Goal: Information Seeking & Learning: Learn about a topic

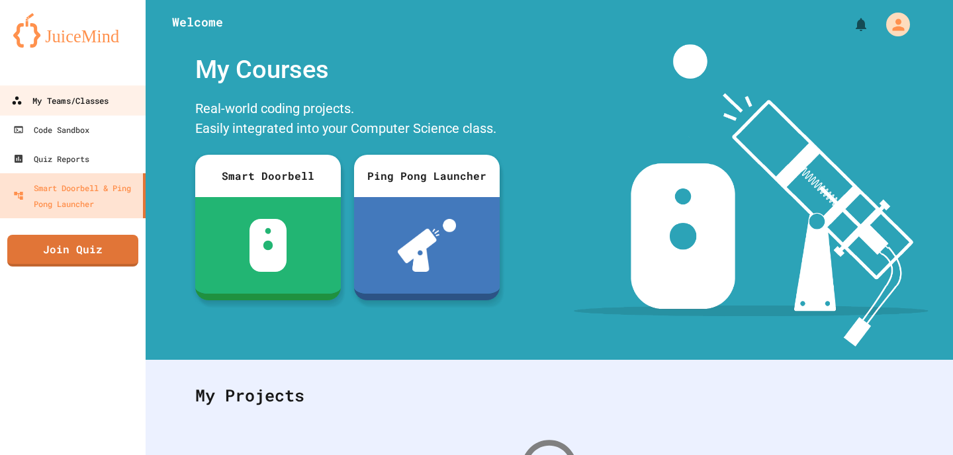
click at [69, 91] on link "My Teams/Classes" at bounding box center [73, 100] width 150 height 30
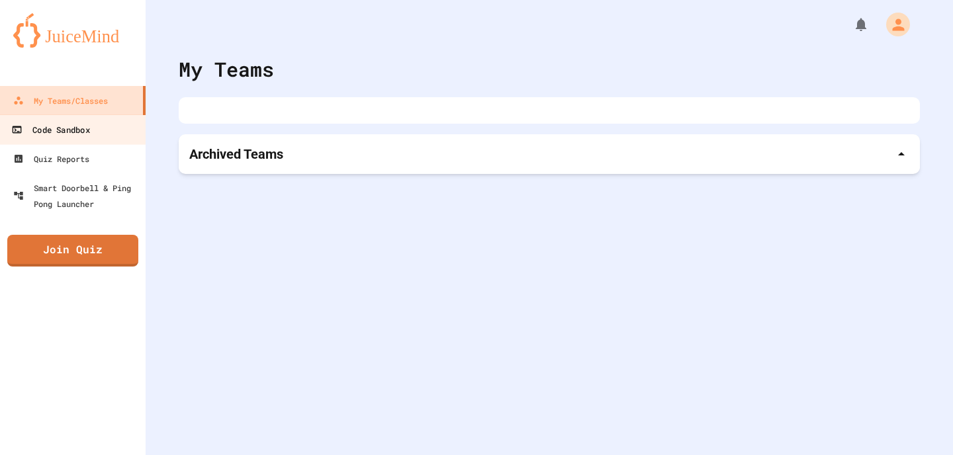
click at [82, 140] on link "Code Sandbox" at bounding box center [73, 130] width 150 height 30
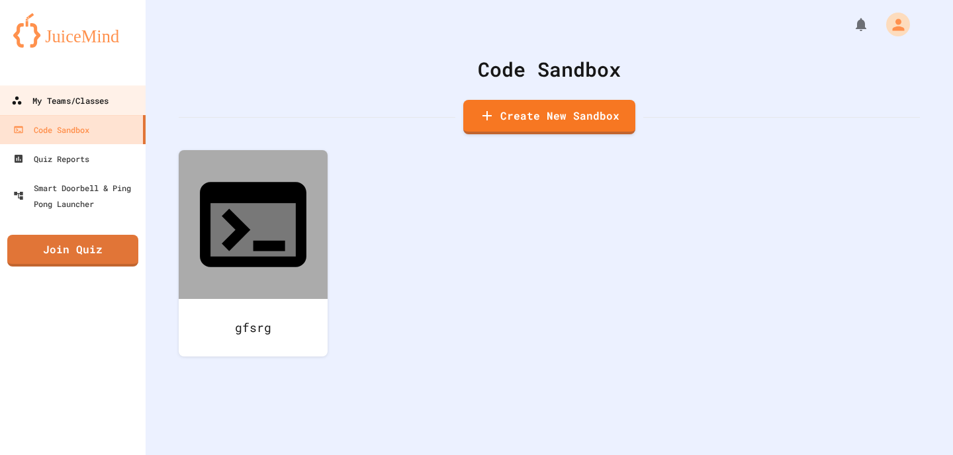
click at [78, 106] on div "My Teams/Classes" at bounding box center [59, 101] width 97 height 17
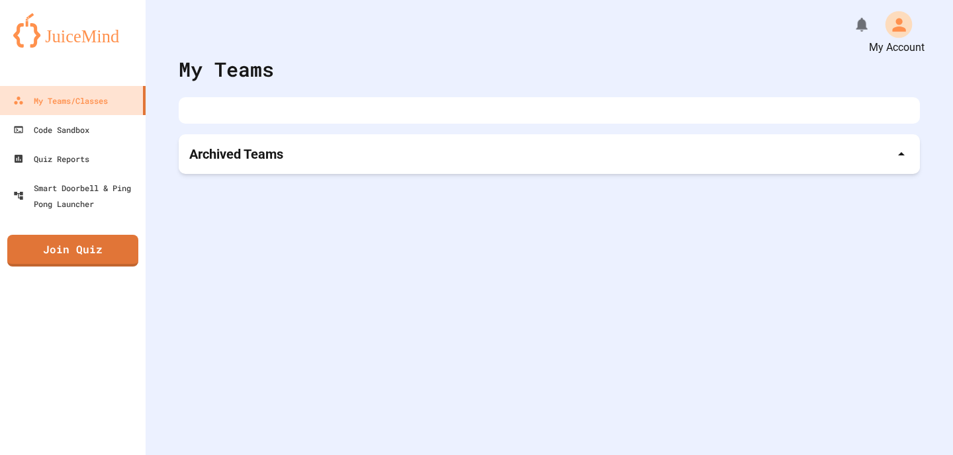
click at [900, 23] on icon "My Account" at bounding box center [898, 24] width 13 height 13
click at [900, 24] on div at bounding box center [476, 227] width 953 height 455
click at [207, 120] on div at bounding box center [549, 110] width 741 height 26
click at [222, 114] on div at bounding box center [549, 110] width 741 height 26
click at [240, 153] on p "Archived Teams" at bounding box center [236, 154] width 94 height 19
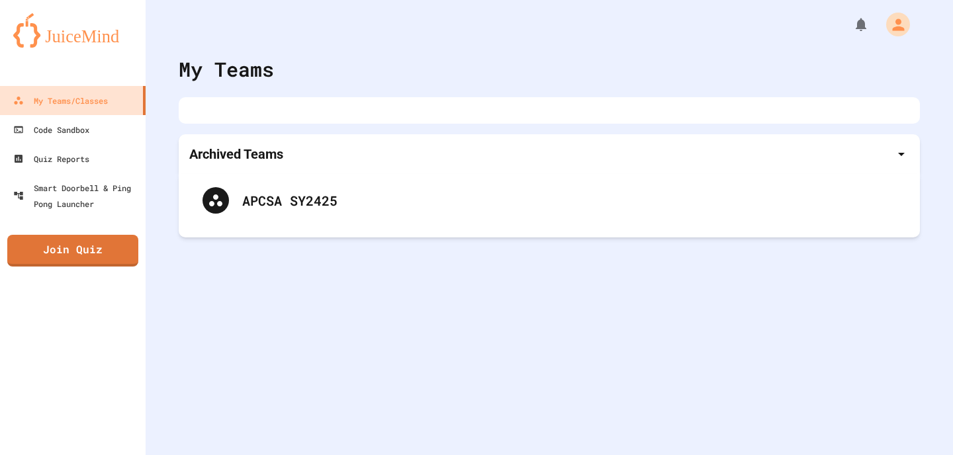
click at [240, 150] on p "Archived Teams" at bounding box center [236, 154] width 94 height 19
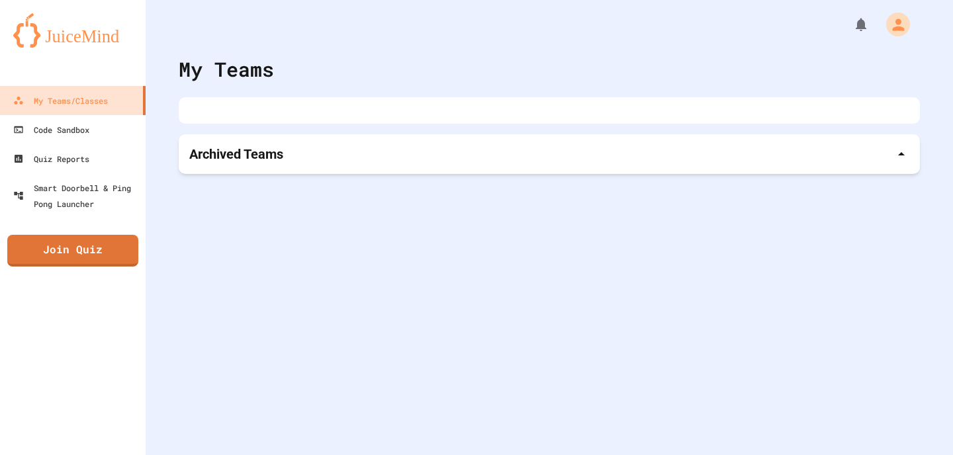
click at [242, 122] on div at bounding box center [549, 110] width 741 height 26
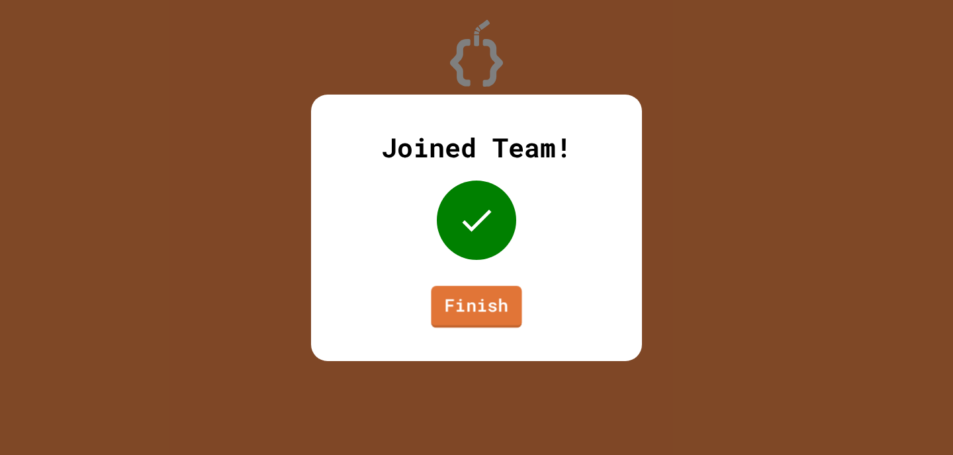
click at [462, 293] on link "Finish" at bounding box center [476, 307] width 91 height 42
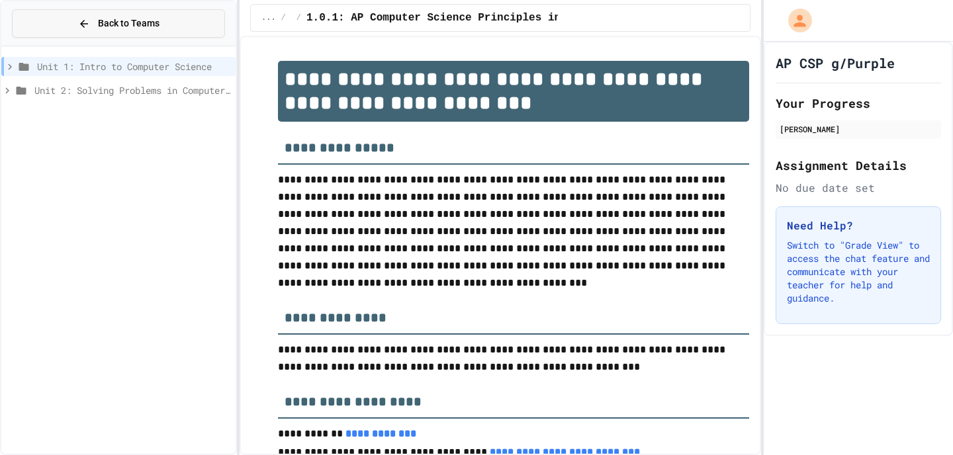
click at [185, 22] on button "Back to Teams" at bounding box center [118, 23] width 213 height 28
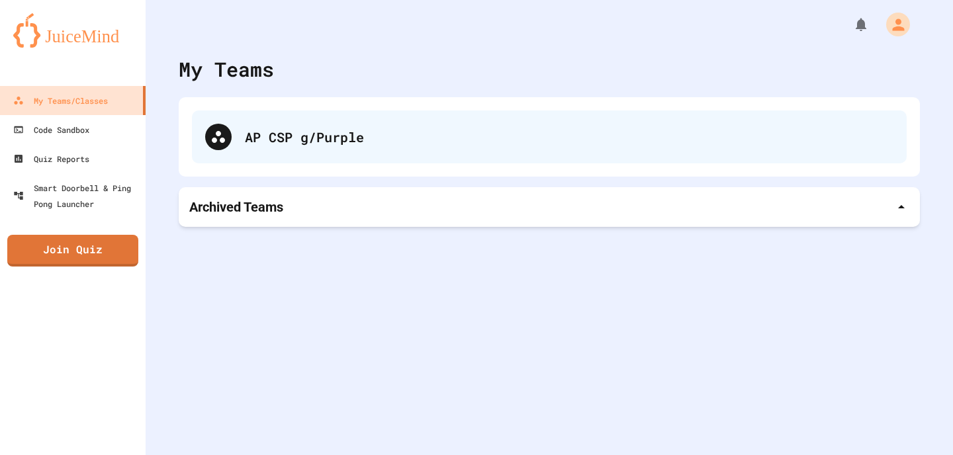
click at [325, 132] on div "AP CSP g/Purple" at bounding box center [569, 137] width 649 height 20
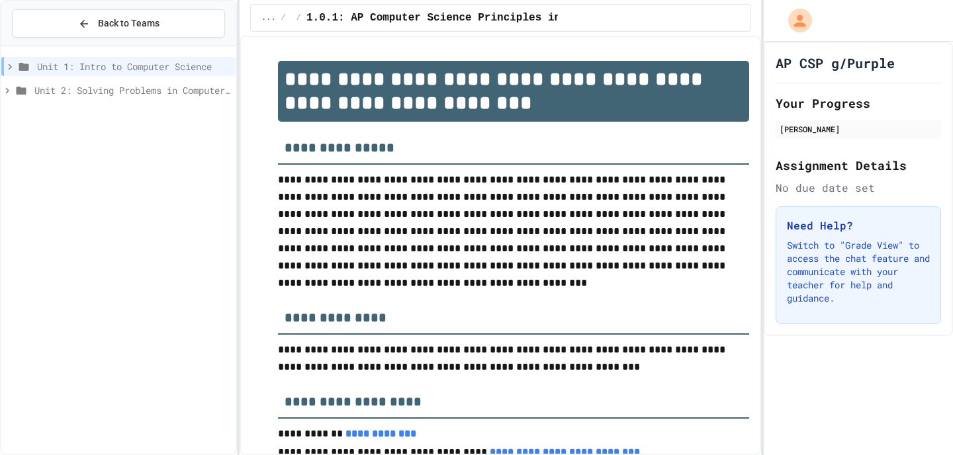
click at [12, 72] on div "Unit 1: Intro to Computer Science" at bounding box center [118, 66] width 234 height 19
click at [11, 72] on div "Unit 1: Intro to Computer Science" at bounding box center [118, 66] width 234 height 19
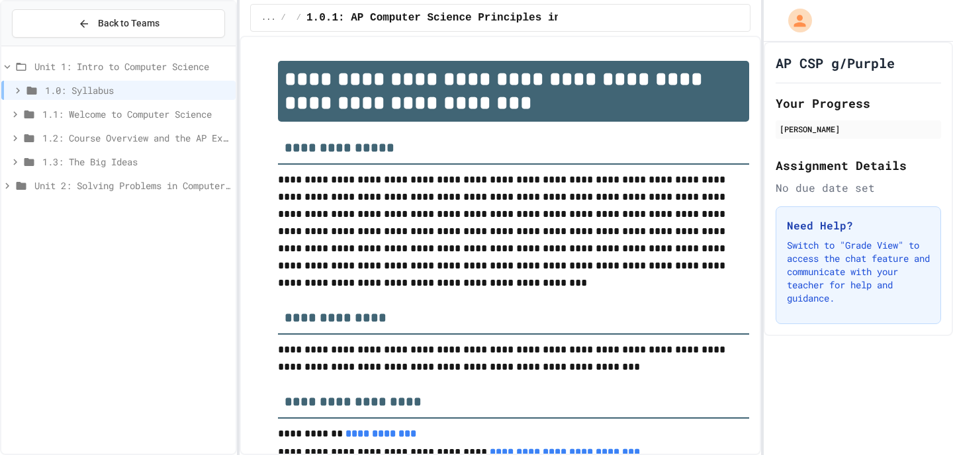
click at [11, 72] on div "Unit 1: Intro to Computer Science" at bounding box center [118, 66] width 234 height 19
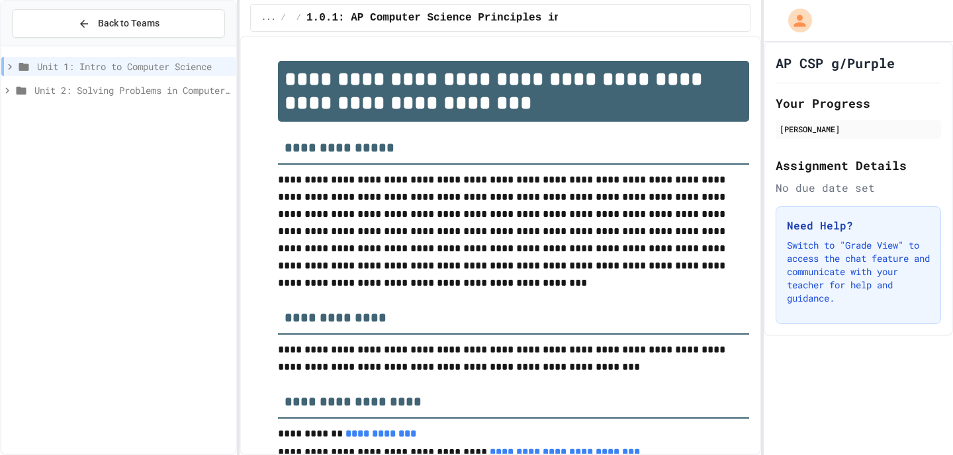
click at [477, 20] on span "1.0.1: AP Computer Science Principles in Python Course Syllabus" at bounding box center [506, 18] width 400 height 16
drag, startPoint x: 565, startPoint y: 21, endPoint x: 486, endPoint y: 17, distance: 78.9
click at [486, 17] on div "... / 1.0: Syllabus / 1.0.1: AP Computer Science Principles in Python Course Sy…" at bounding box center [500, 18] width 500 height 28
click at [490, 40] on div "**********" at bounding box center [501, 246] width 522 height 420
